Goal: Information Seeking & Learning: Learn about a topic

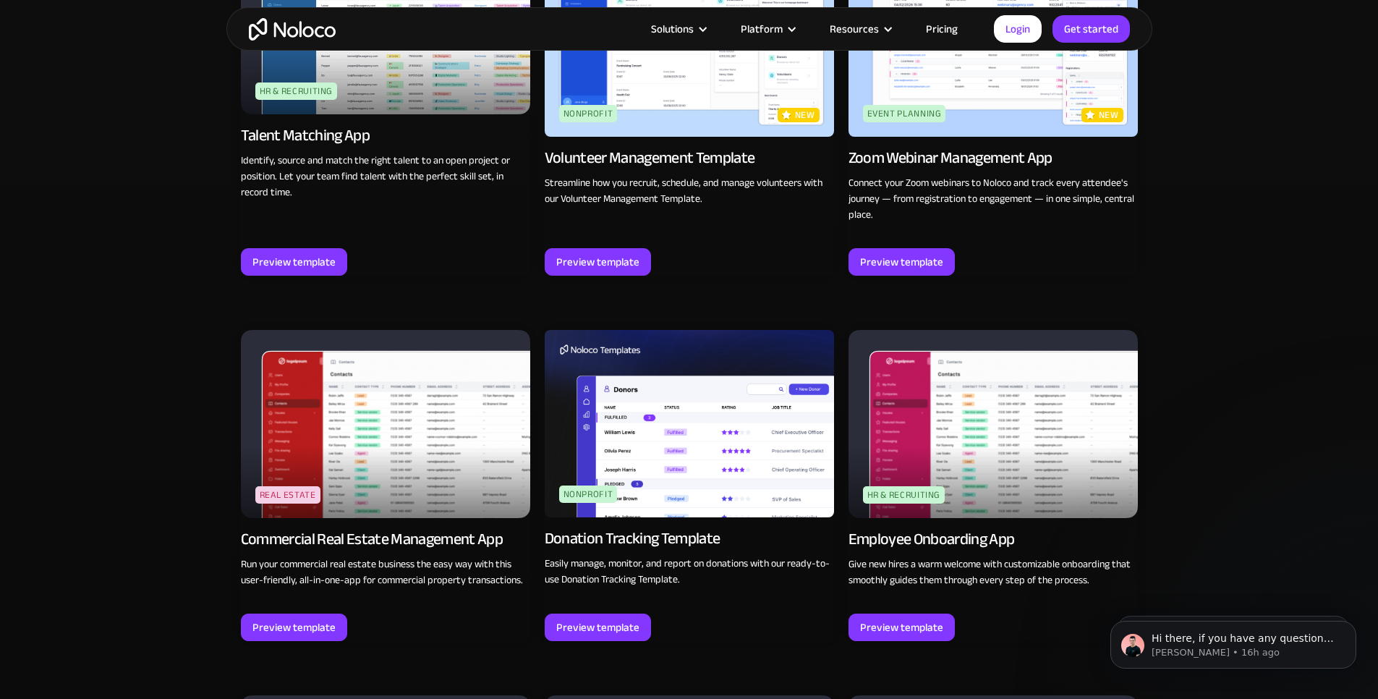
scroll to position [3255, 0]
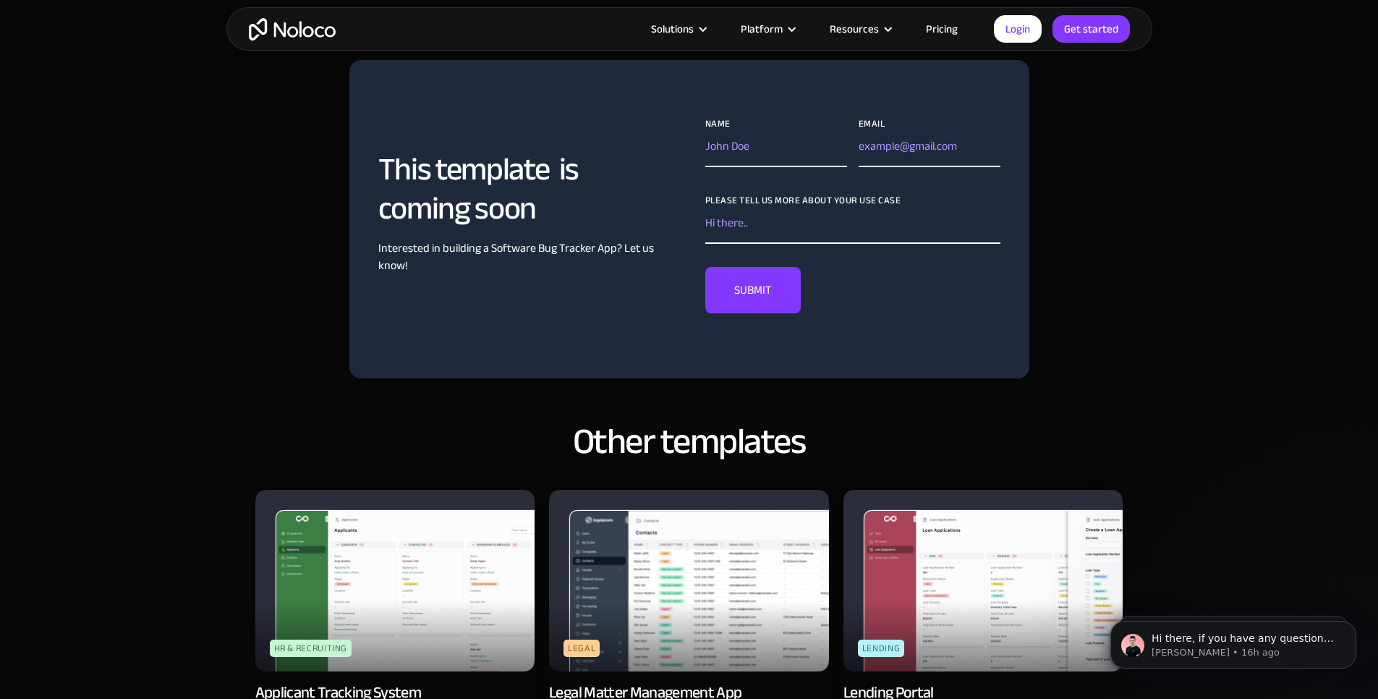
scroll to position [1128, 0]
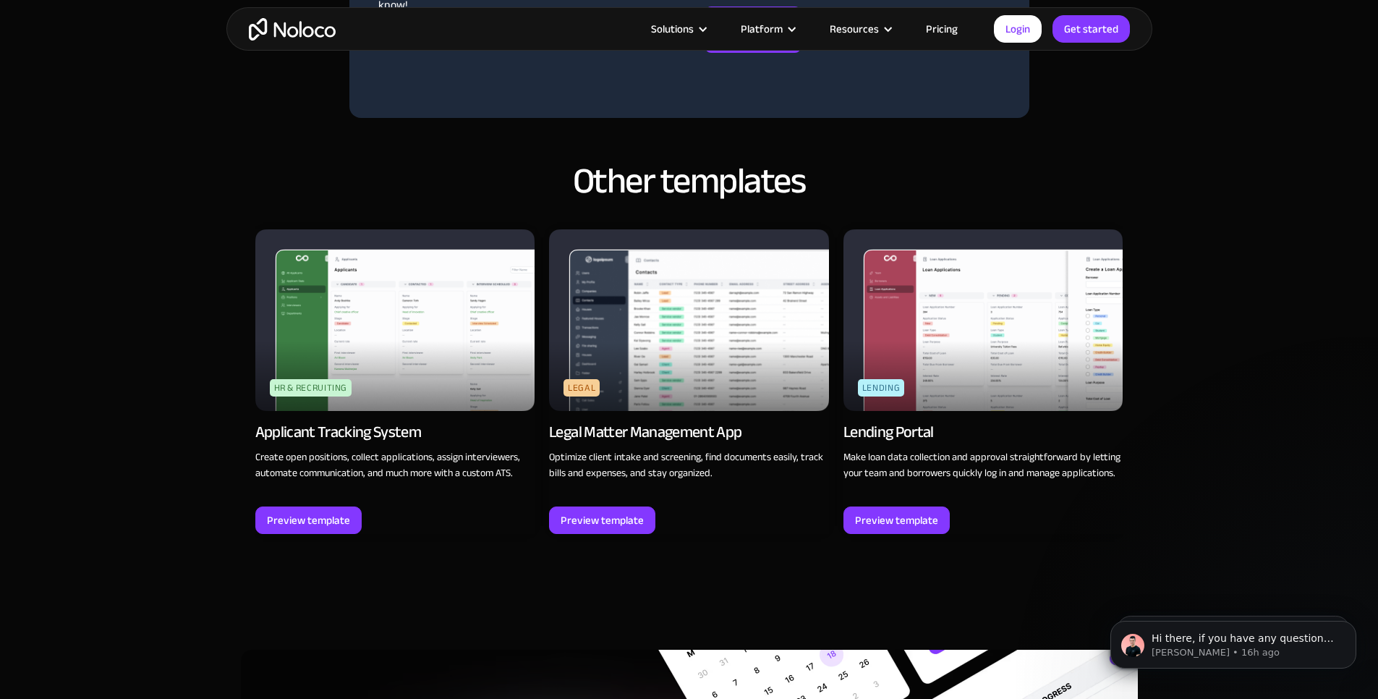
click at [431, 404] on img at bounding box center [395, 320] width 280 height 182
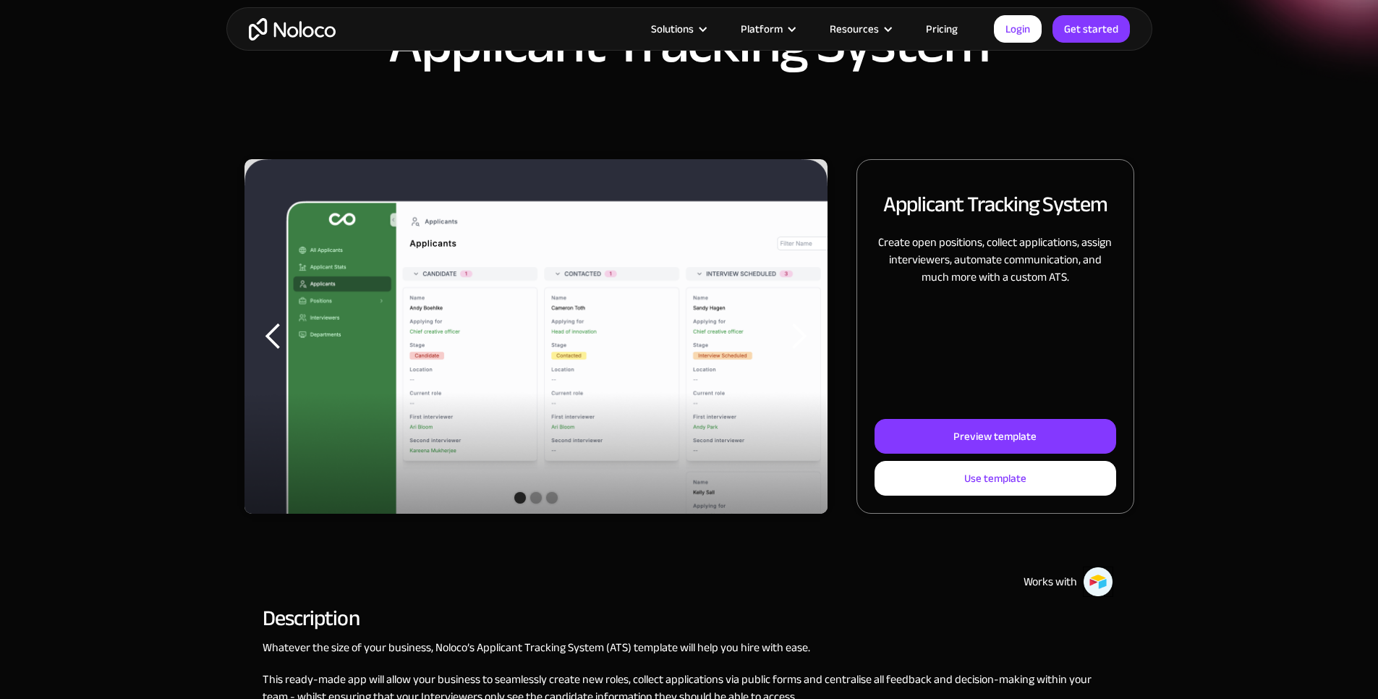
scroll to position [87, 0]
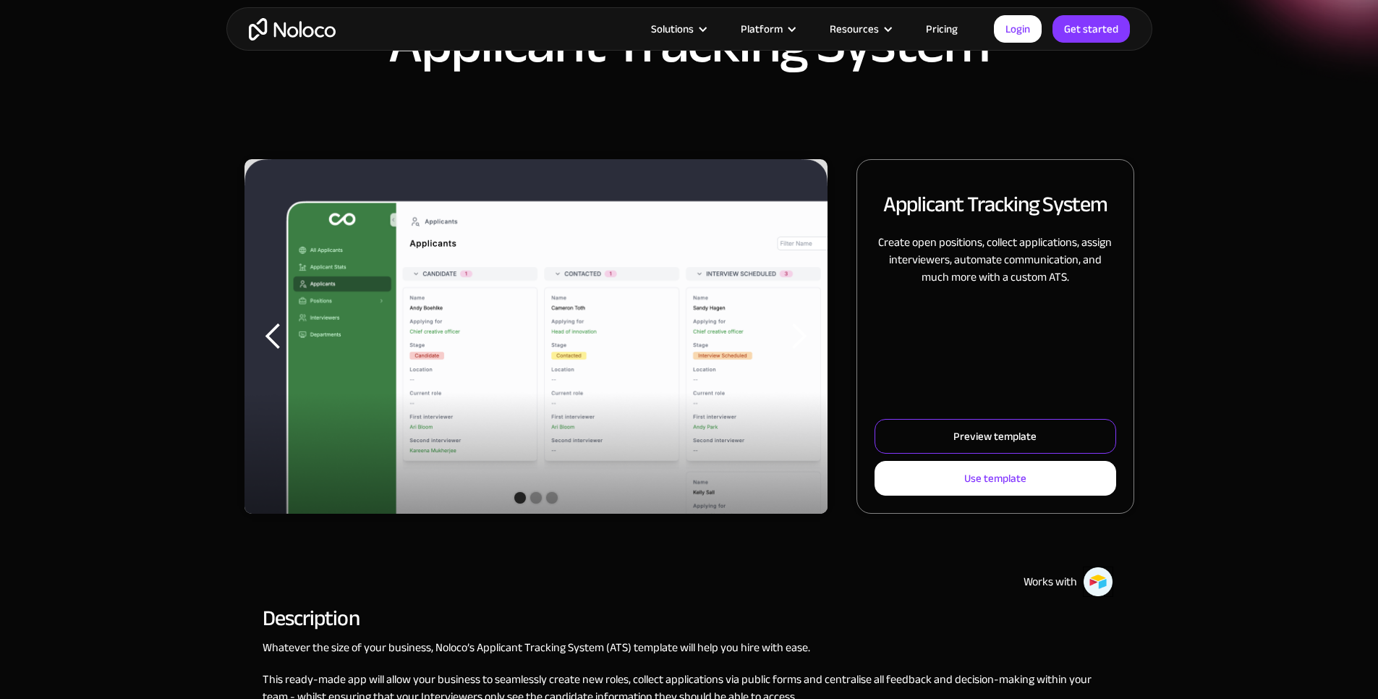
click at [968, 454] on link "Preview template" at bounding box center [994, 436] width 241 height 35
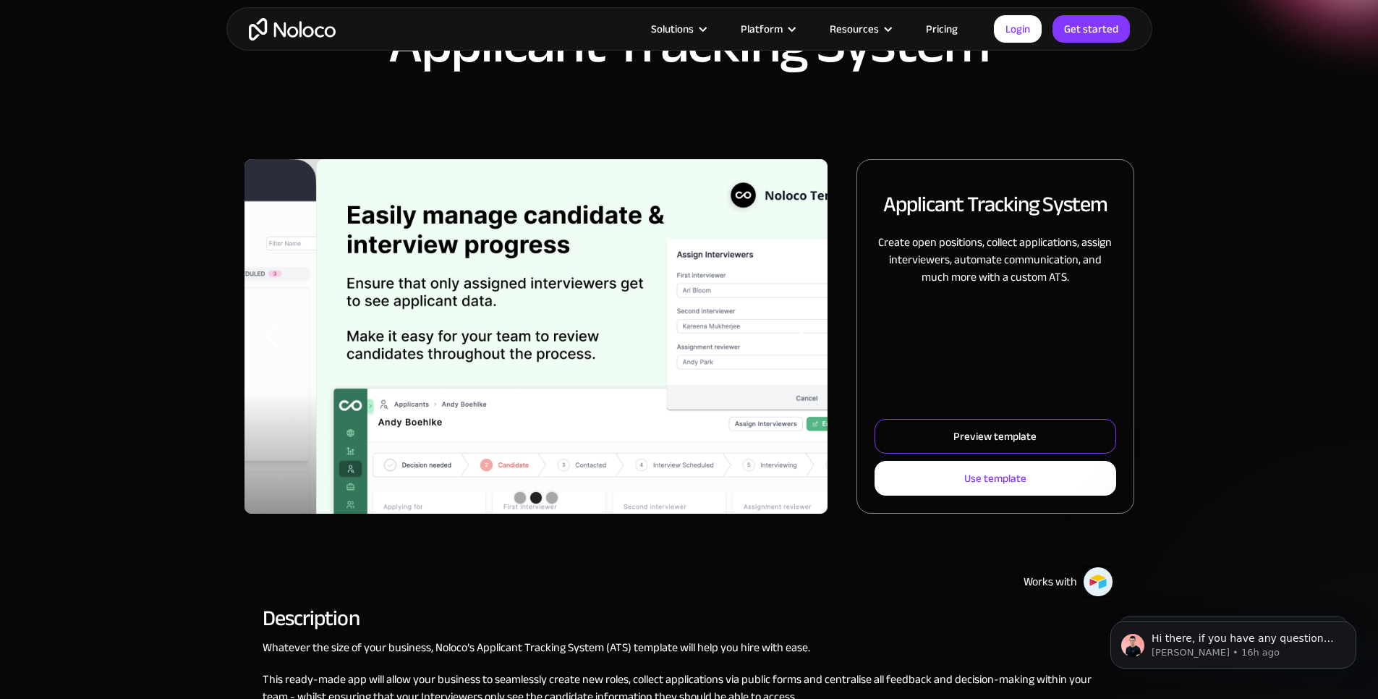
scroll to position [0, 0]
click at [1251, 154] on div "Applicant Tracking System" at bounding box center [689, 36] width 1378 height 246
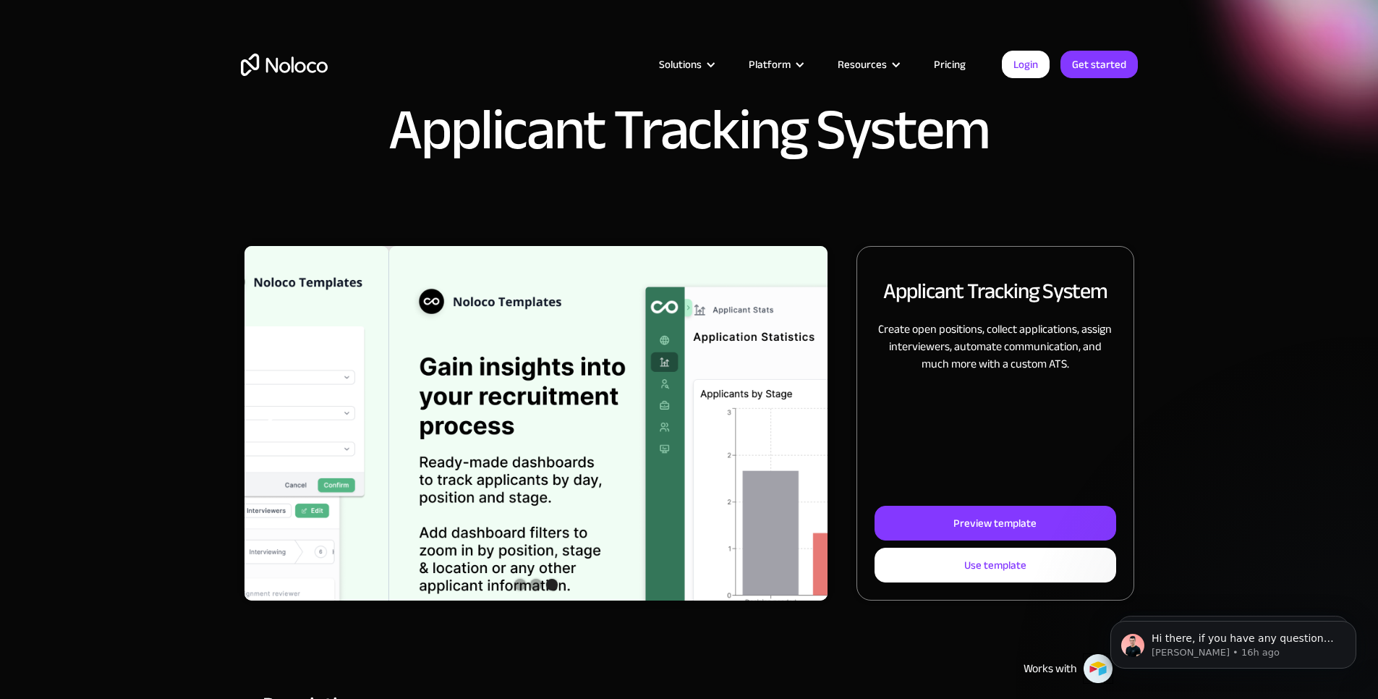
click at [942, 65] on link "Pricing" at bounding box center [950, 64] width 68 height 19
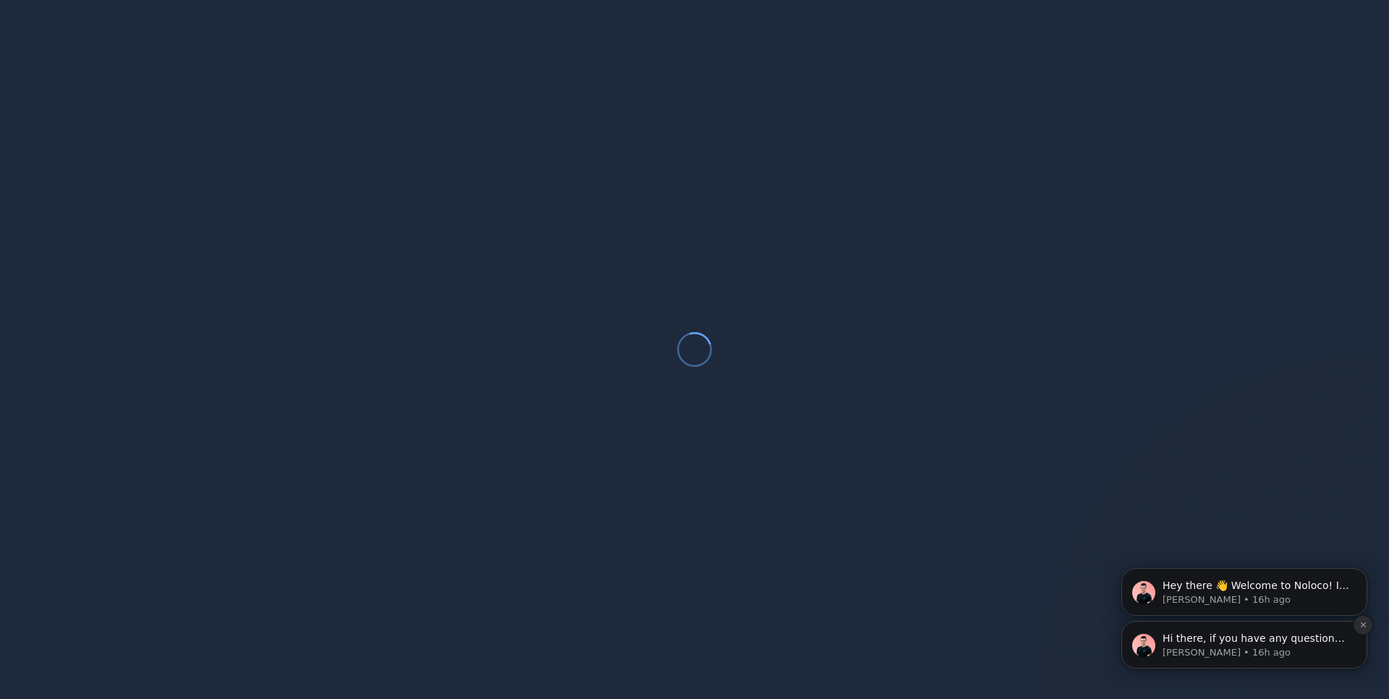
click at [1364, 628] on icon "Dismiss notification" at bounding box center [1363, 625] width 8 height 8
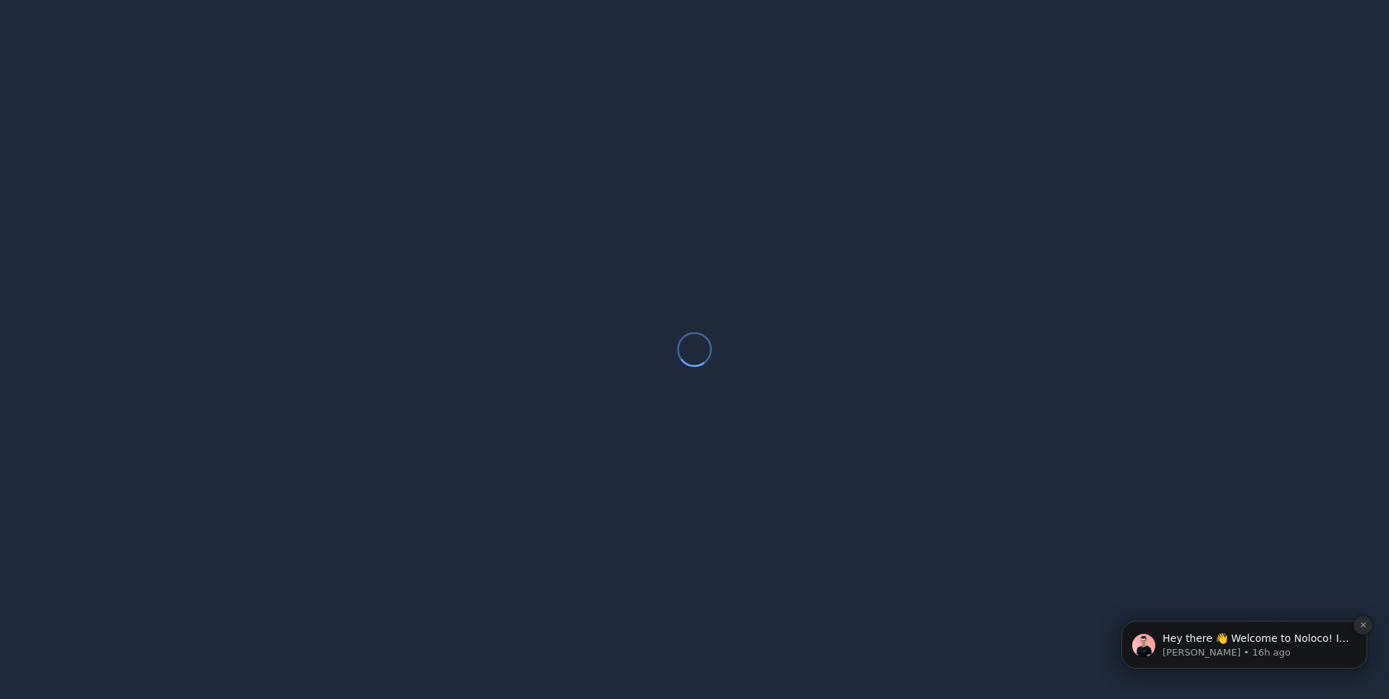
click at [1363, 631] on button "Dismiss notification" at bounding box center [1362, 625] width 19 height 19
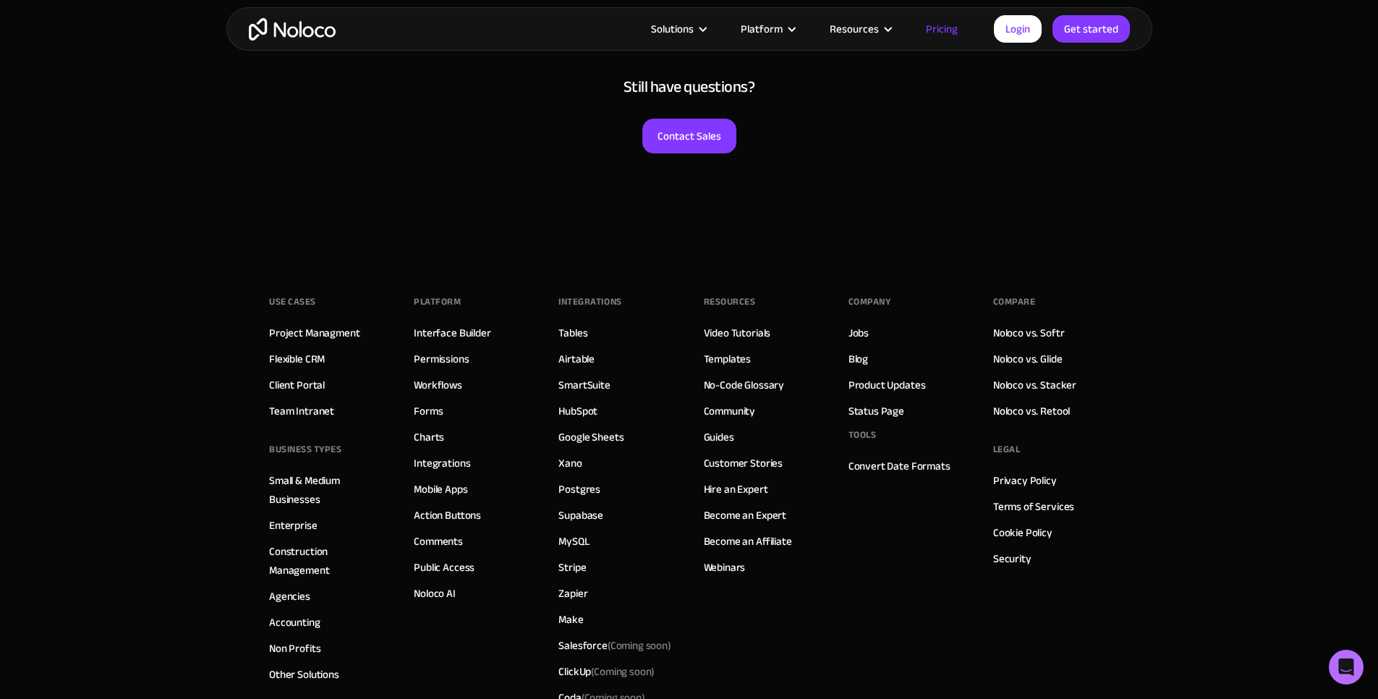
scroll to position [6959, 0]
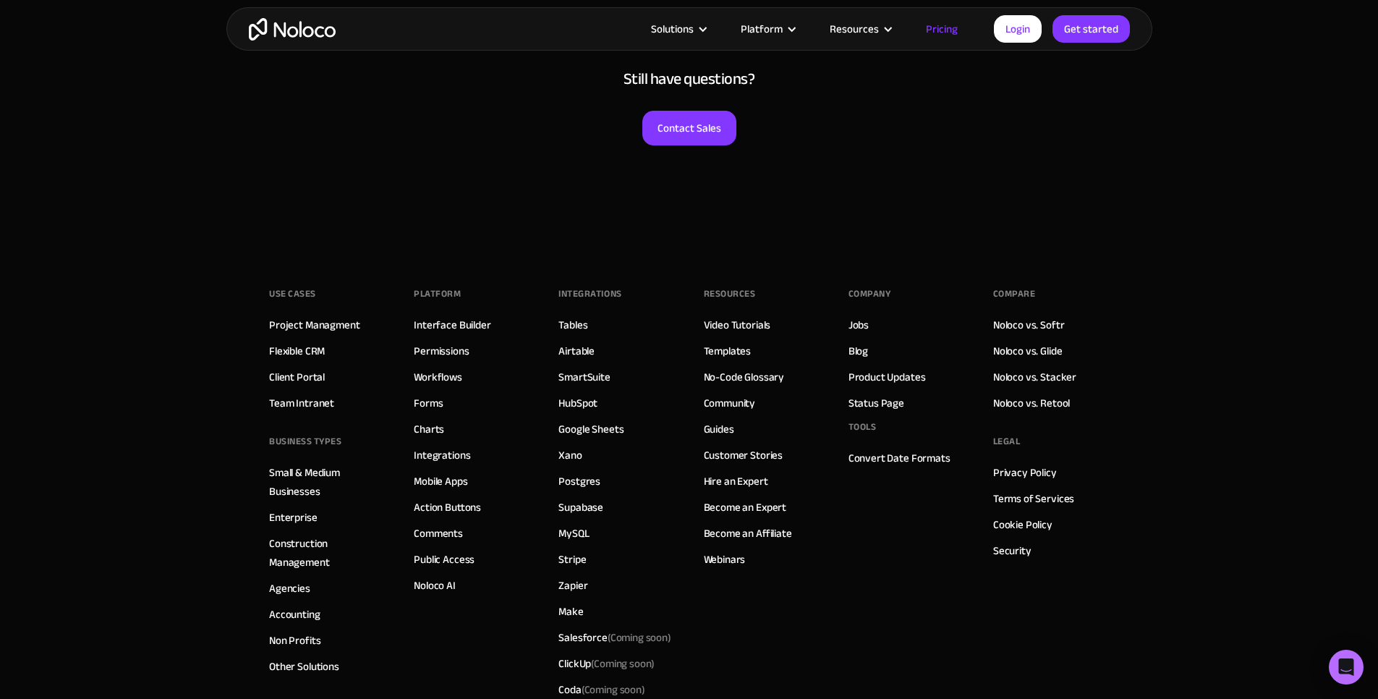
click at [1233, 537] on footer "Use Cases Project Managment Flexible CRM Client Portal Team Intranet BUSINESS T…" at bounding box center [689, 552] width 1378 height 626
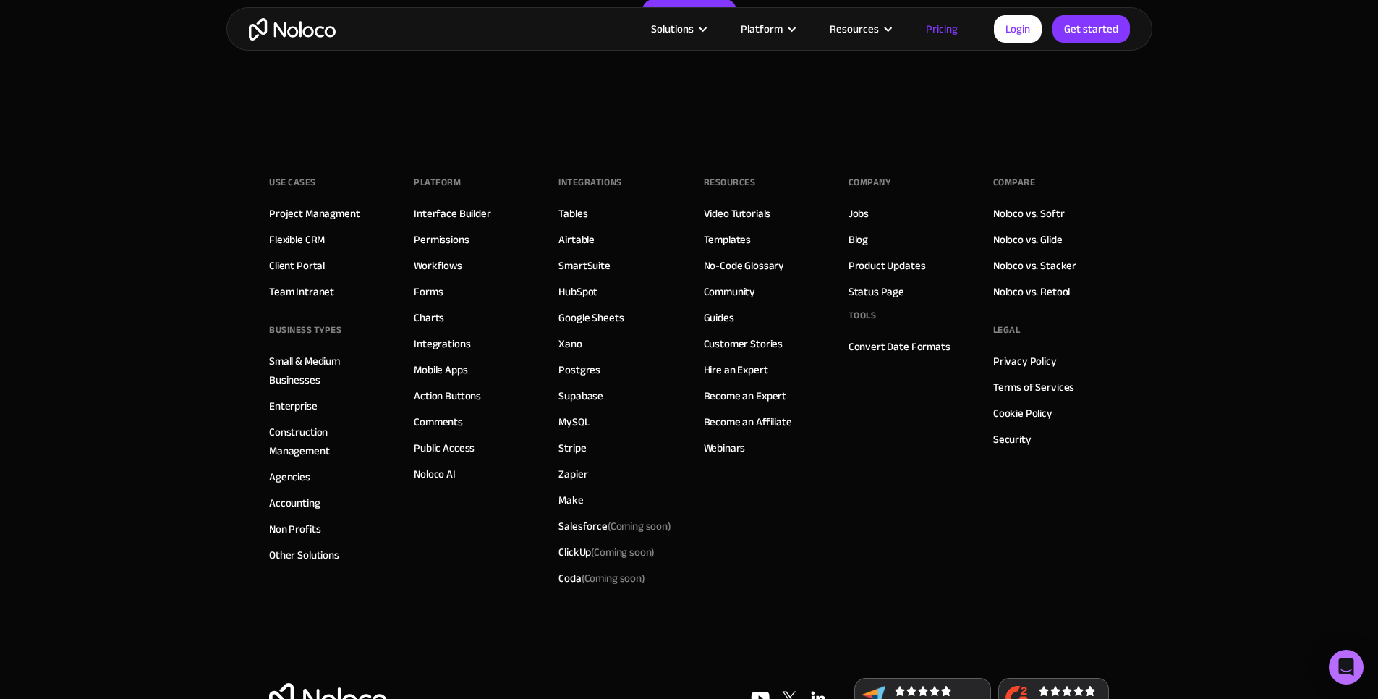
scroll to position [7126, 0]
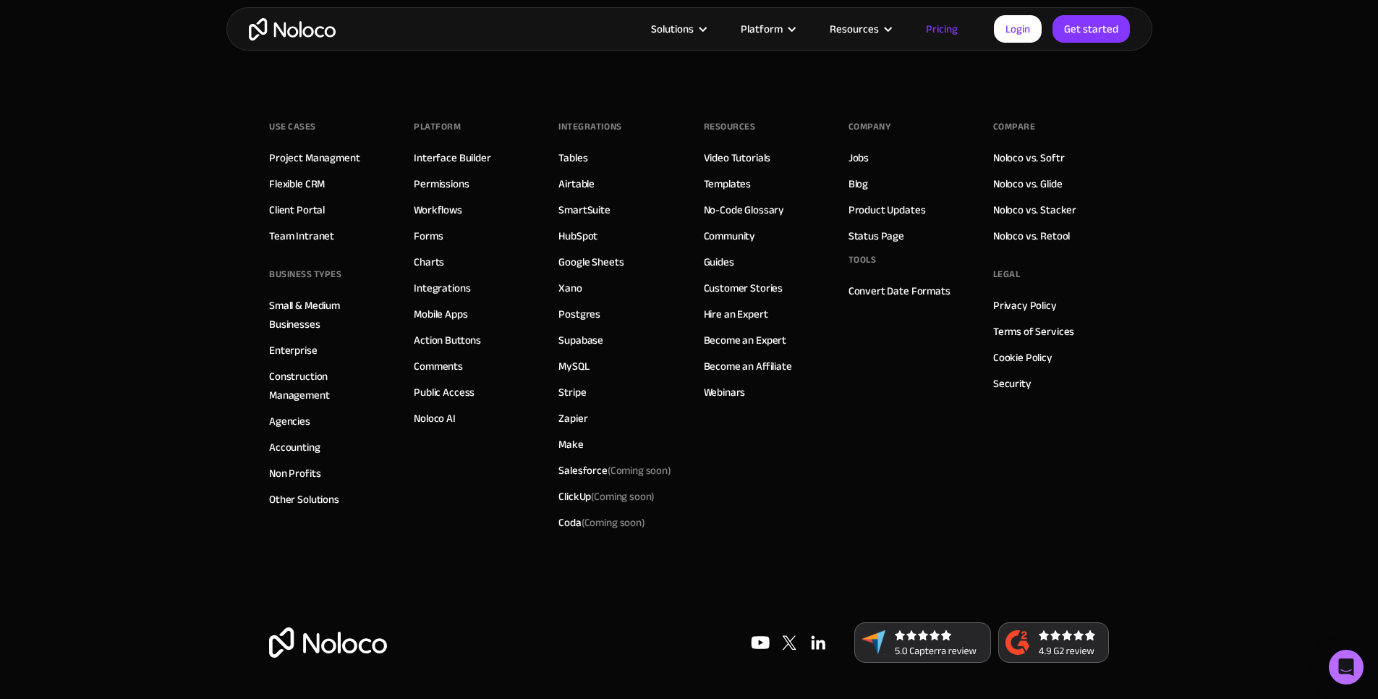
click at [1228, 531] on footer "Use Cases Project Managment Flexible CRM Client Portal Team Intranet BUSINESS T…" at bounding box center [689, 385] width 1378 height 626
